Goal: Task Accomplishment & Management: Use online tool/utility

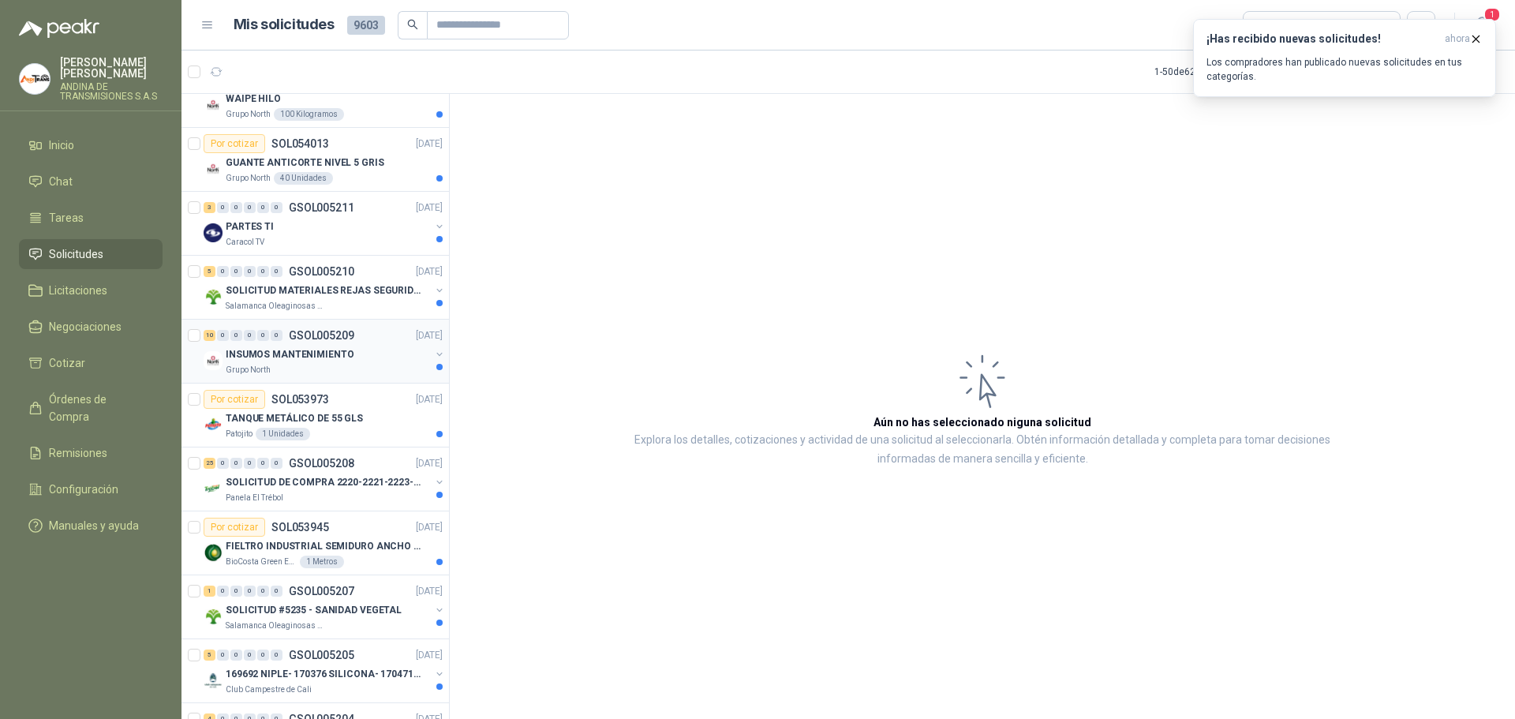
scroll to position [237, 0]
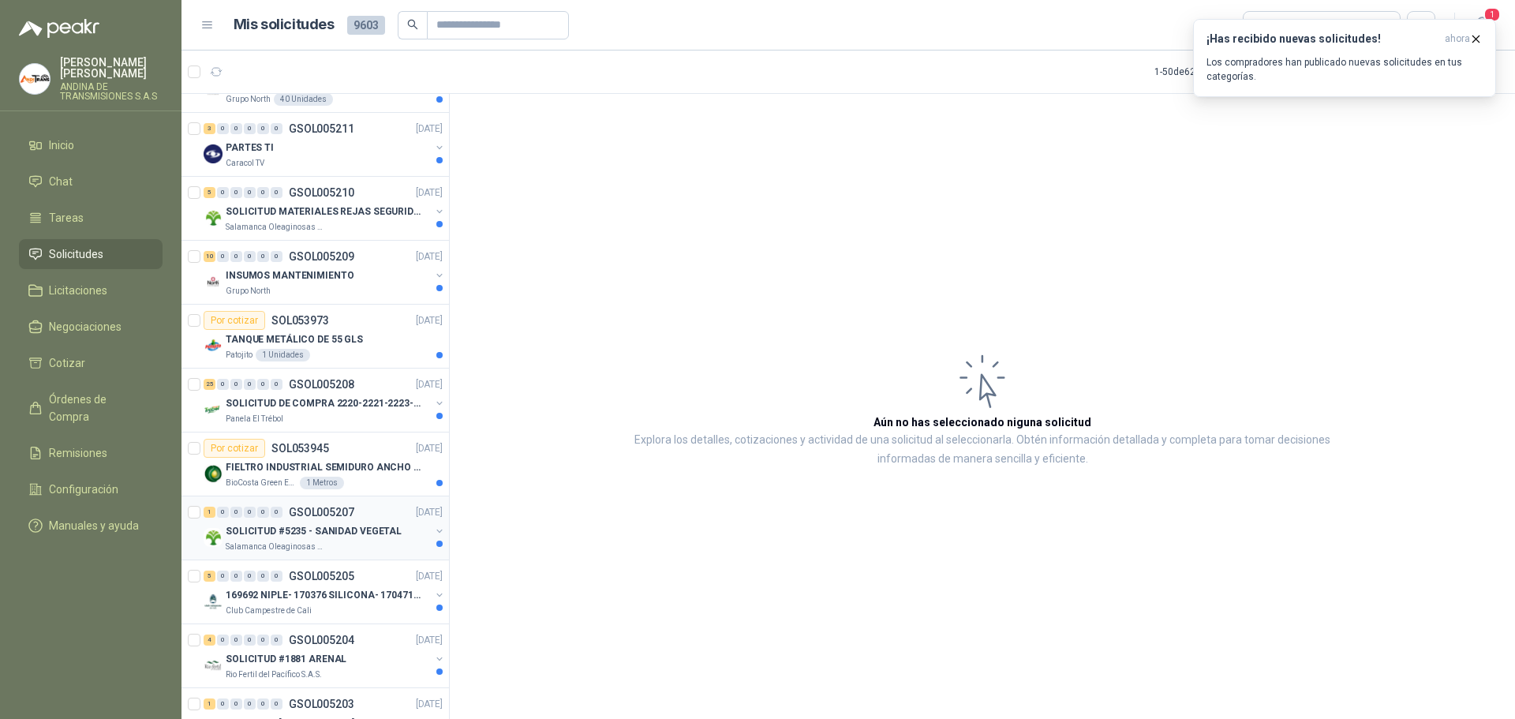
click at [328, 508] on p "GSOL005207" at bounding box center [321, 512] width 65 height 11
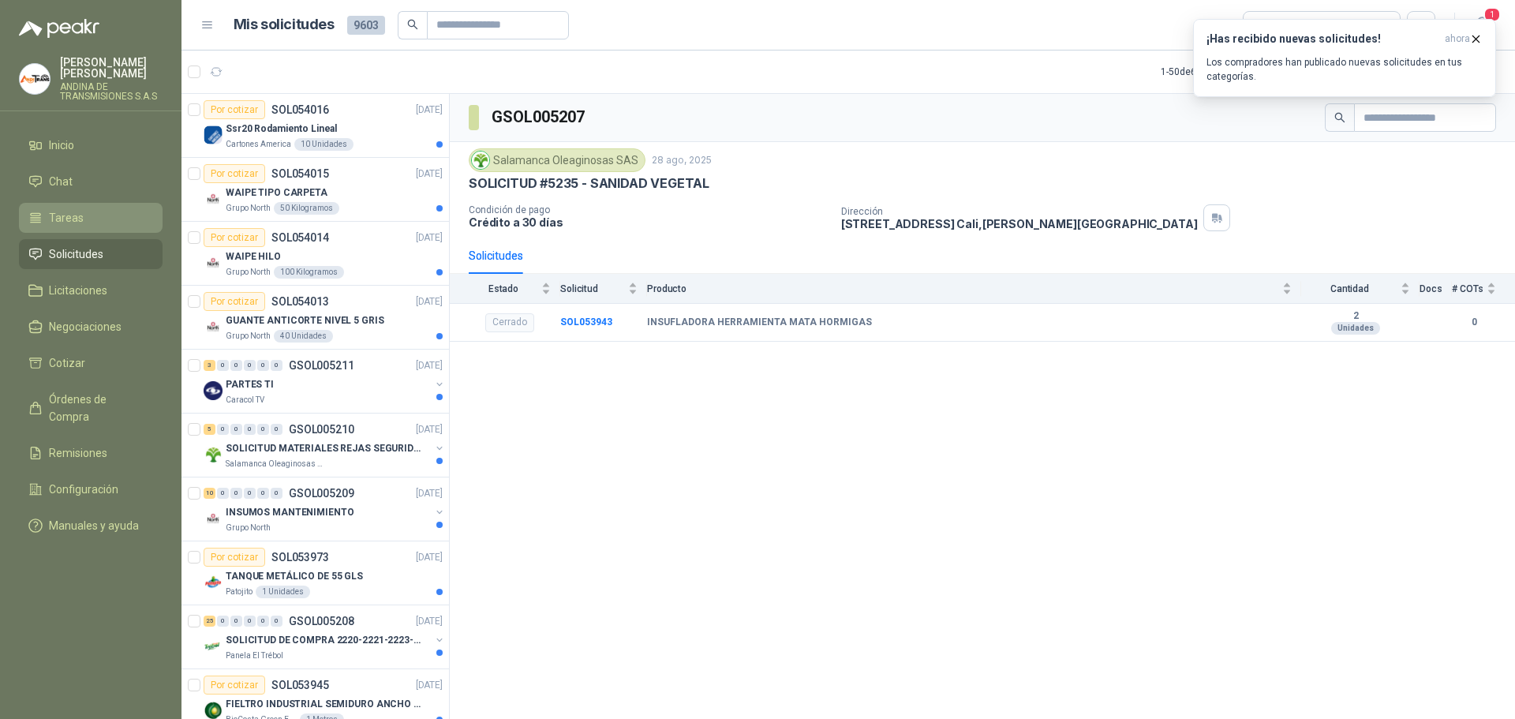
click at [94, 224] on li "Tareas" at bounding box center [90, 217] width 125 height 17
click at [92, 240] on link "Solicitudes" at bounding box center [91, 254] width 144 height 30
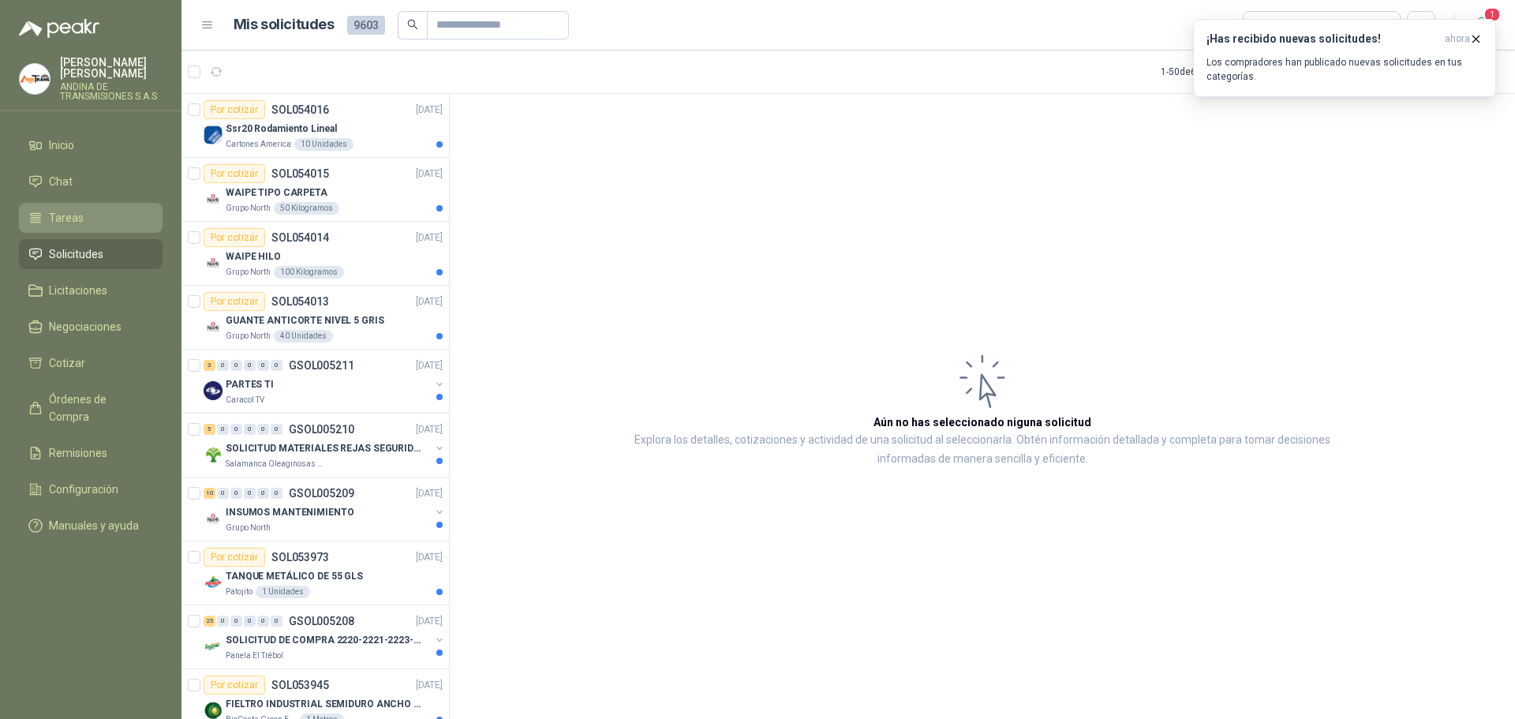
click at [89, 221] on li "Tareas" at bounding box center [90, 217] width 125 height 17
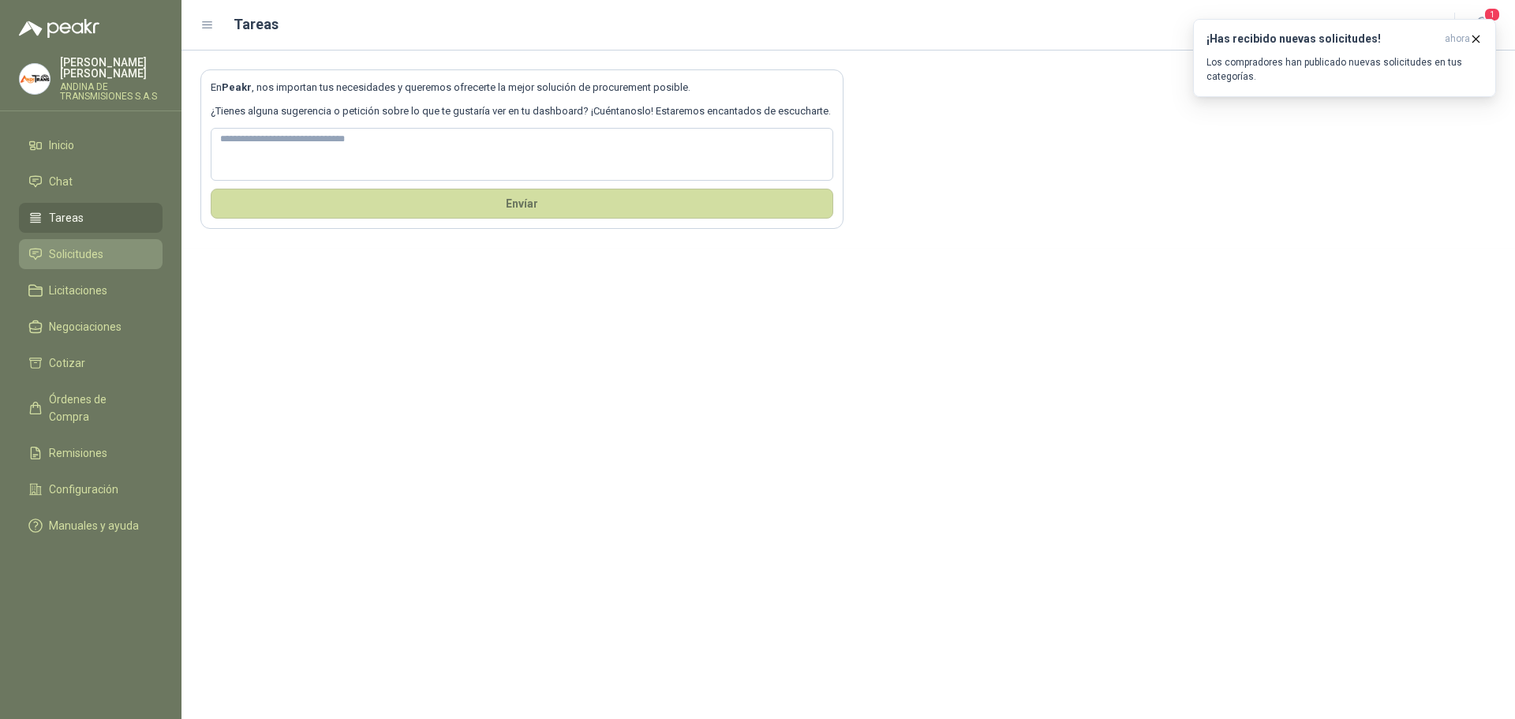
click at [95, 249] on span "Solicitudes" at bounding box center [76, 253] width 54 height 17
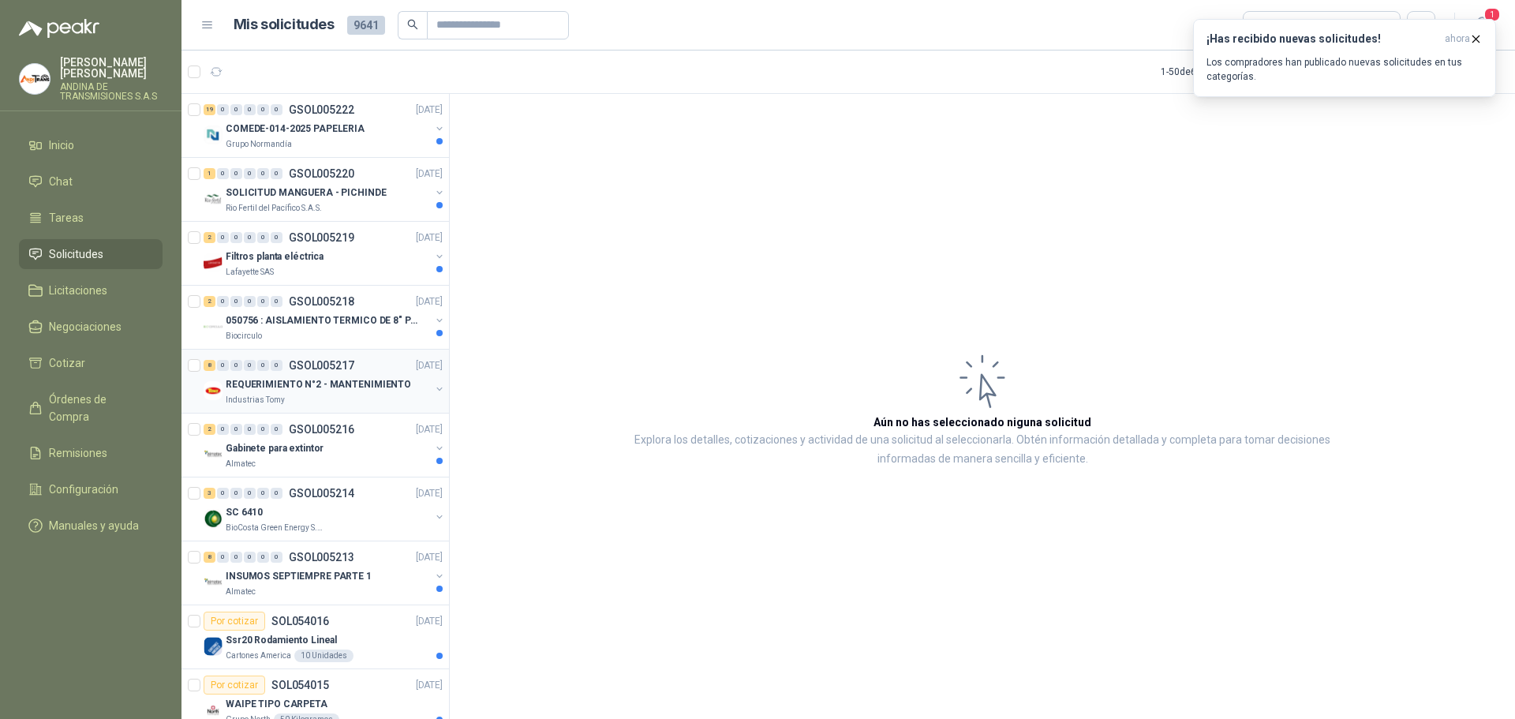
click at [348, 363] on p "GSOL005217" at bounding box center [321, 365] width 65 height 11
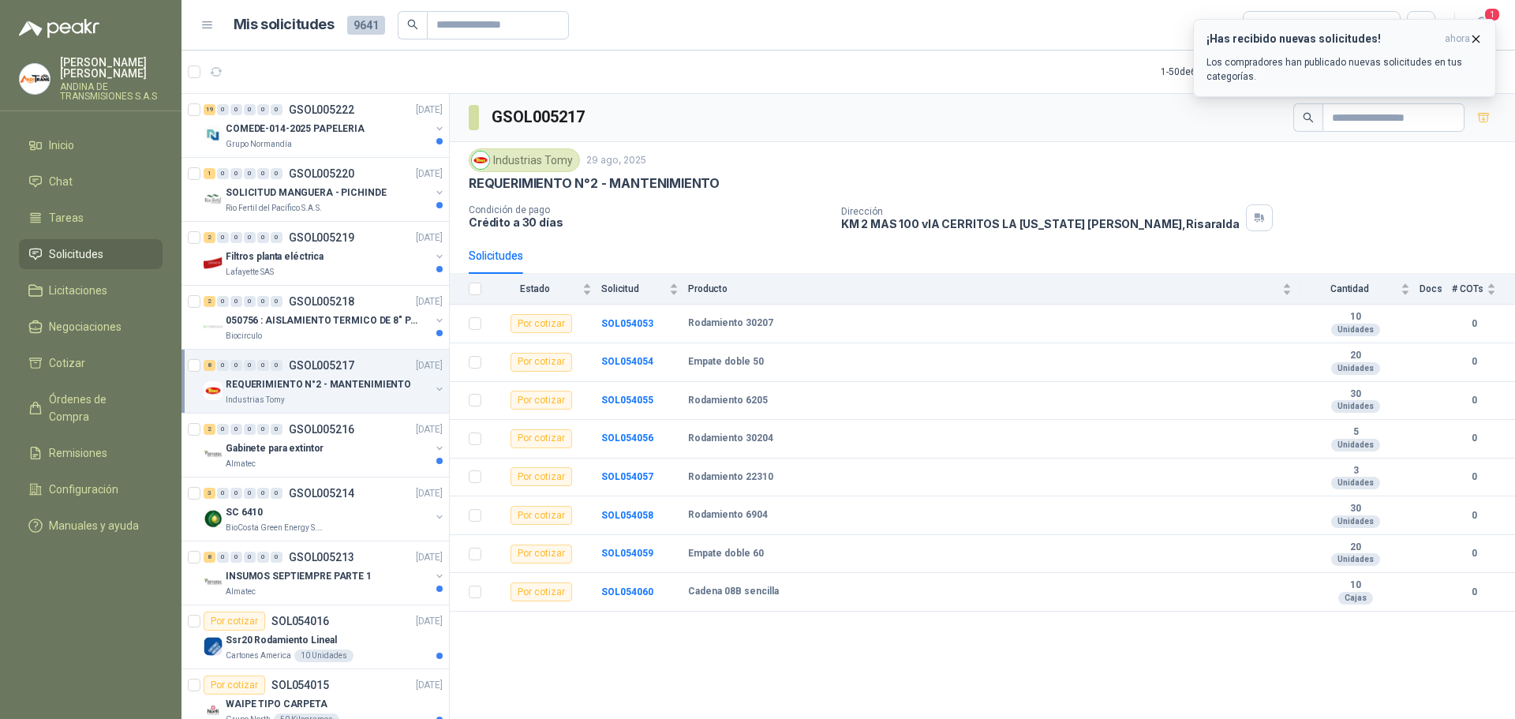
click at [1473, 45] on icon "button" at bounding box center [1475, 38] width 13 height 13
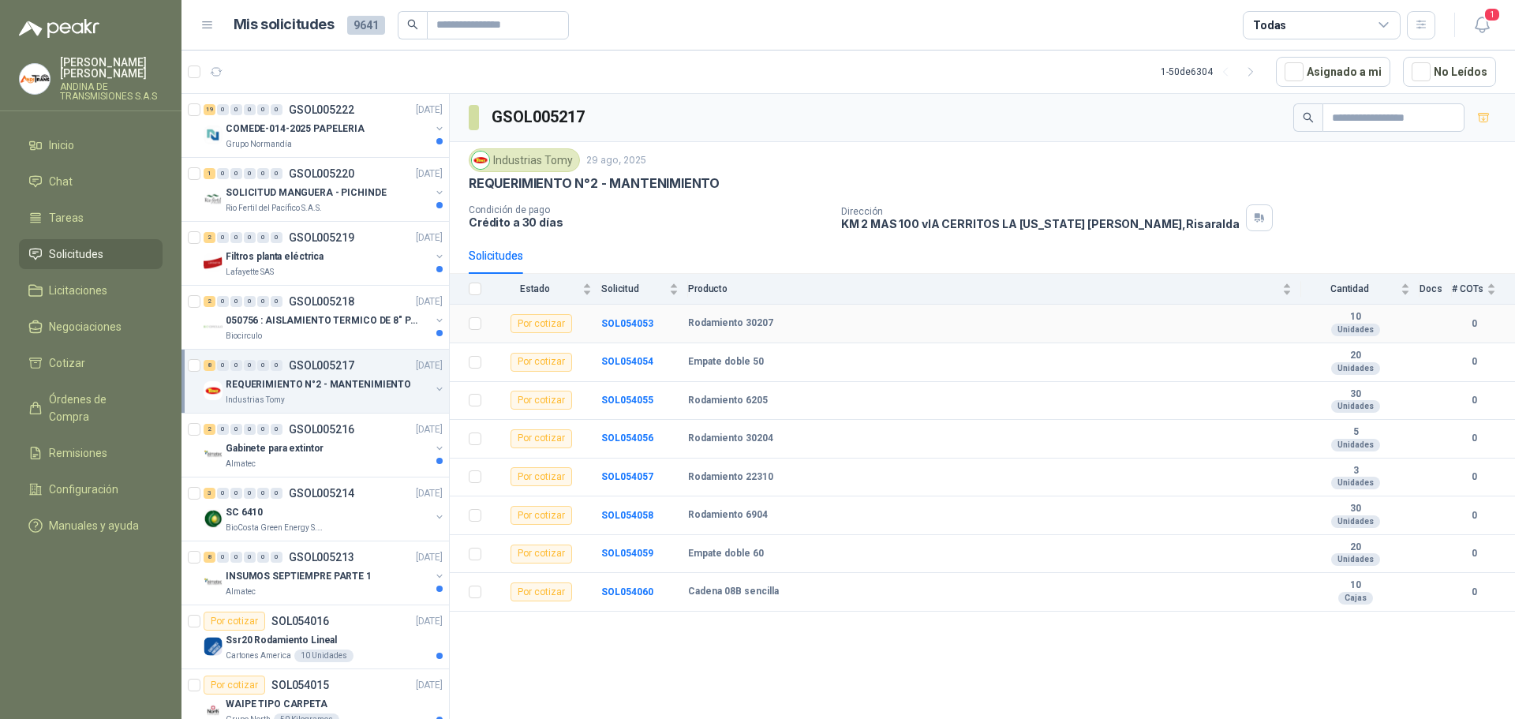
click at [530, 322] on div "Por cotizar" at bounding box center [542, 323] width 62 height 19
click at [615, 320] on b "SOL054053" at bounding box center [627, 323] width 52 height 11
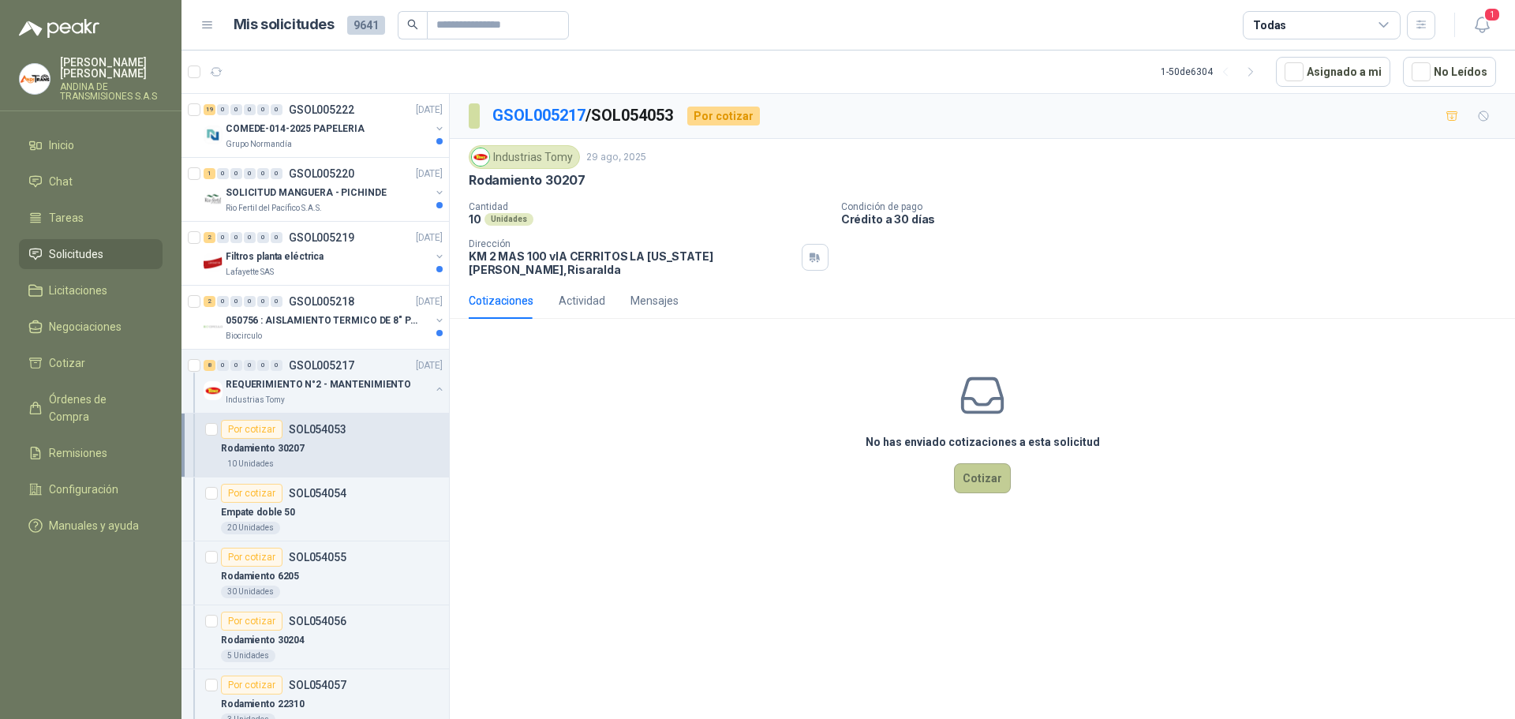
click at [989, 463] on button "Cotizar" at bounding box center [982, 478] width 57 height 30
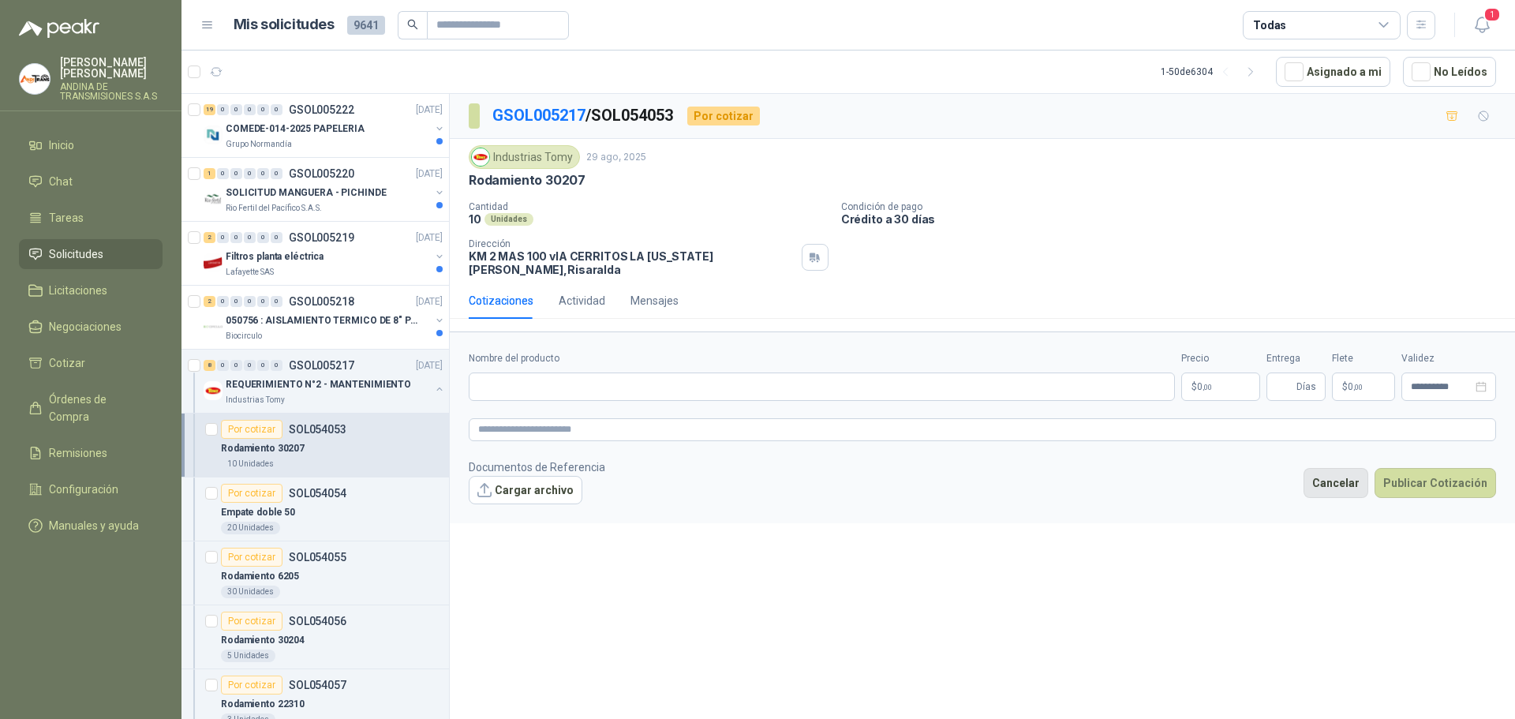
click at [1333, 468] on button "Cancelar" at bounding box center [1336, 483] width 65 height 30
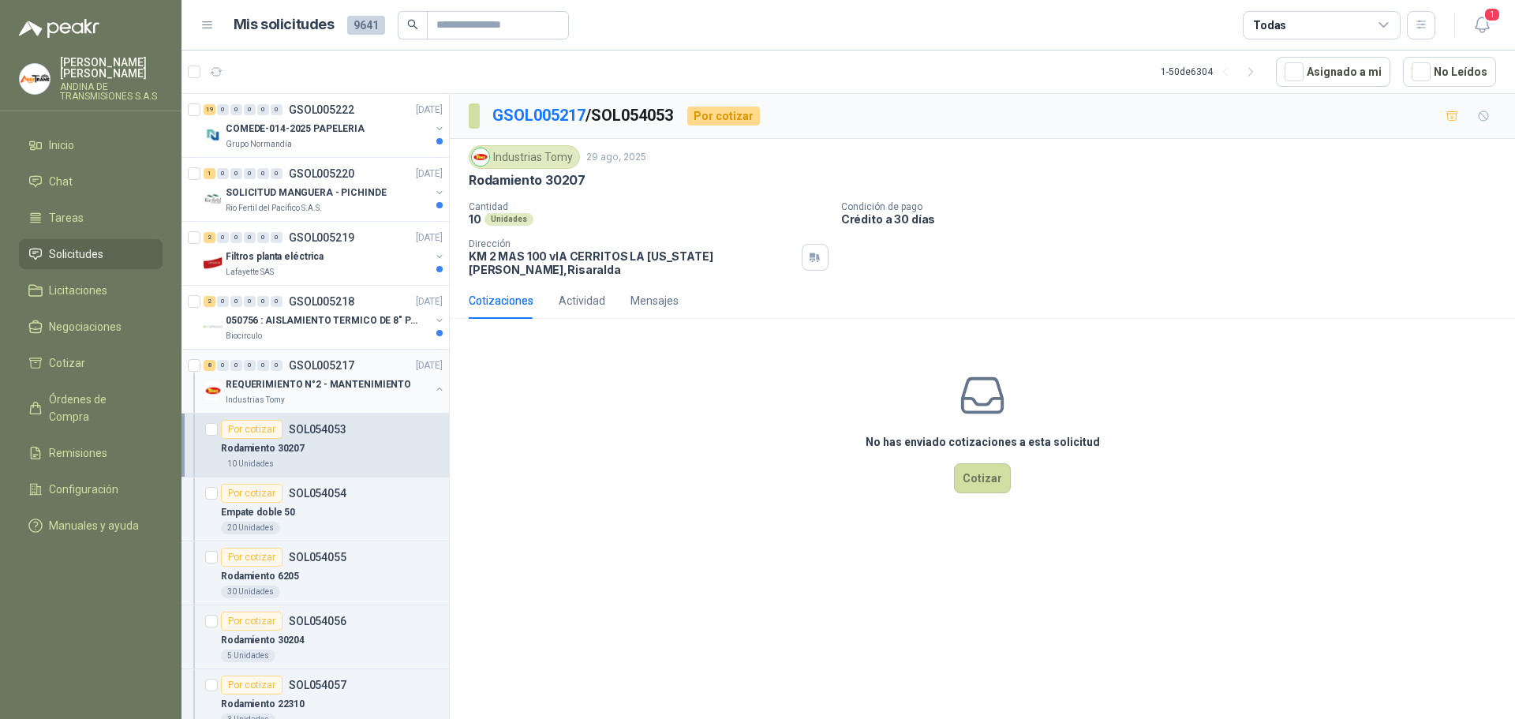
click at [332, 364] on p "GSOL005217" at bounding box center [321, 365] width 65 height 11
